Goal: Task Accomplishment & Management: Manage account settings

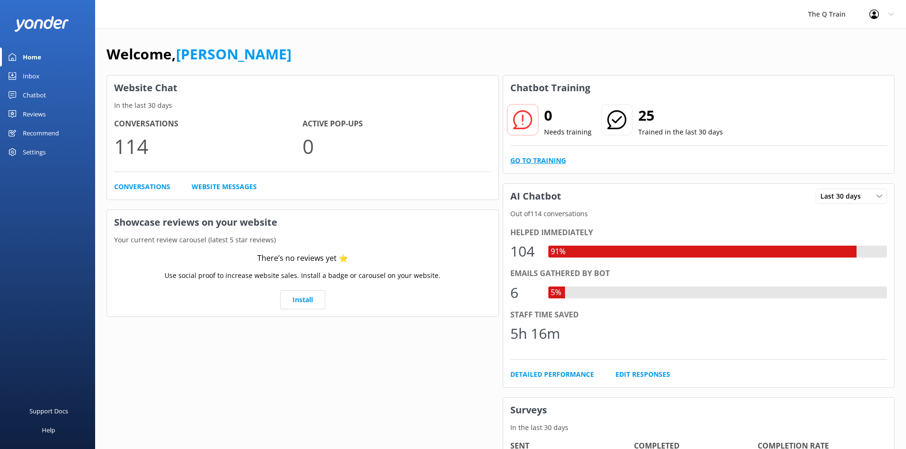
click at [539, 159] on link "Go to Training" at bounding box center [538, 161] width 56 height 10
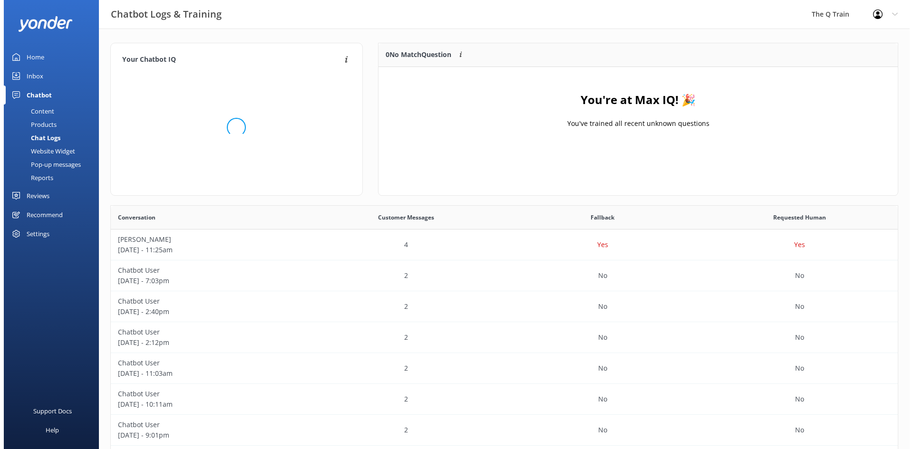
scroll to position [326, 780]
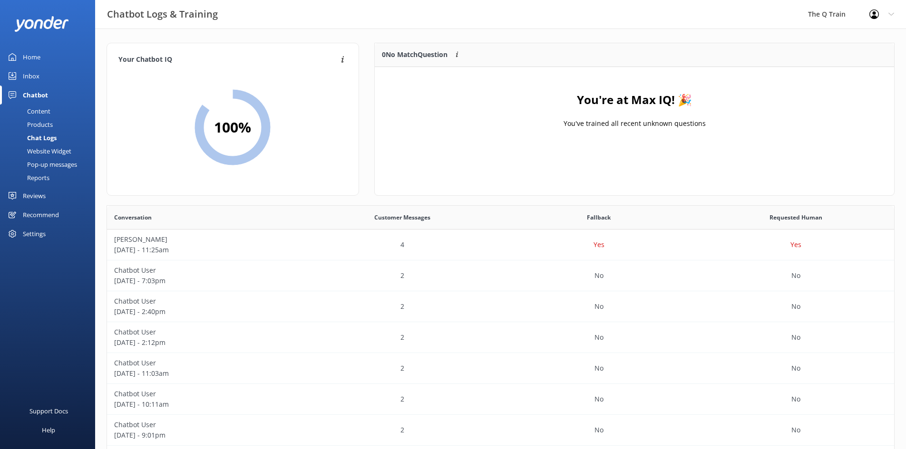
click at [37, 77] on div "Inbox" at bounding box center [31, 76] width 17 height 19
